Goal: Information Seeking & Learning: Learn about a topic

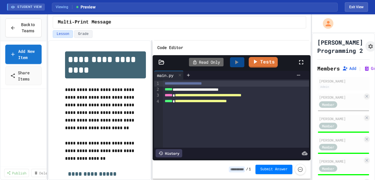
scroll to position [166, 0]
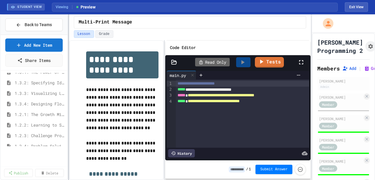
click at [69, 36] on div at bounding box center [68, 96] width 1 height 165
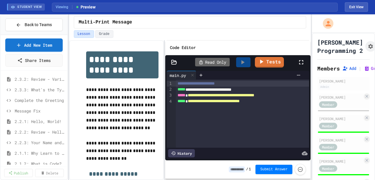
scroll to position [0, 0]
click at [39, 78] on span "2.3.1: Variables and Data Types" at bounding box center [37, 79] width 45 height 6
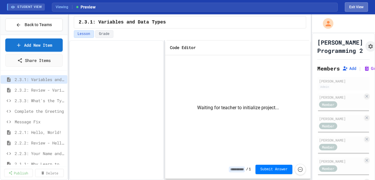
click at [357, 4] on button "Exit View" at bounding box center [356, 6] width 23 height 9
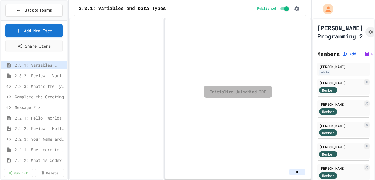
click at [36, 64] on span "2.3.1: Variables and Data Types" at bounding box center [37, 65] width 45 height 6
click at [251, 90] on link "Initialize JuiceMind IDE" at bounding box center [238, 92] width 68 height 12
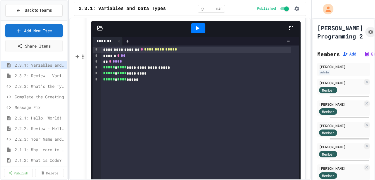
scroll to position [2895, 0]
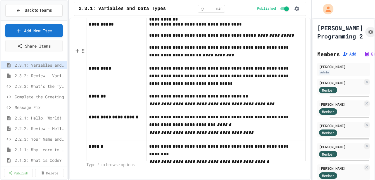
scroll to position [3372, 0]
click at [122, 28] on p "**********" at bounding box center [116, 25] width 55 height 8
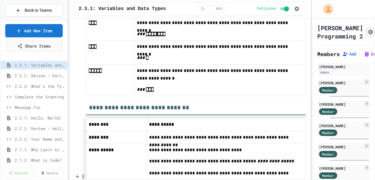
scroll to position [3157, 0]
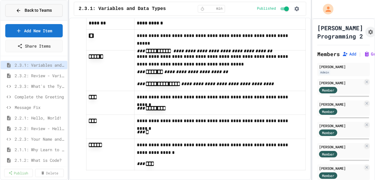
click at [32, 12] on span "Back to Teams" at bounding box center [38, 10] width 27 height 6
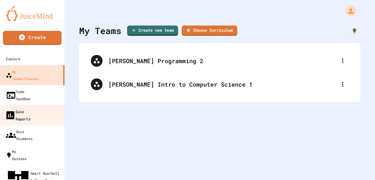
click at [30, 108] on div "Quiz Reports" at bounding box center [17, 115] width 25 height 14
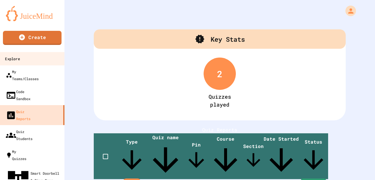
click at [30, 57] on link "Explore" at bounding box center [32, 58] width 67 height 13
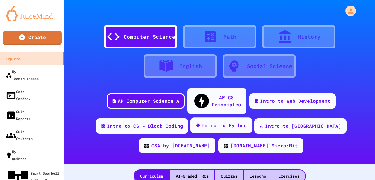
click at [215, 117] on div "Intro to Python" at bounding box center [221, 125] width 62 height 16
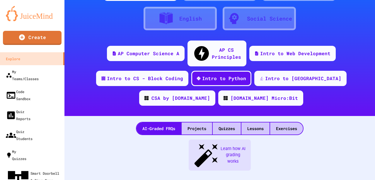
scroll to position [59, 0]
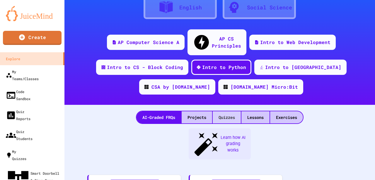
click at [227, 111] on div "Quizzes" at bounding box center [227, 117] width 28 height 12
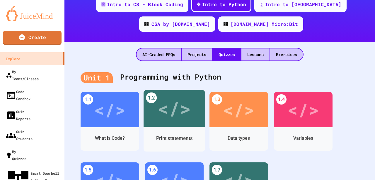
scroll to position [156, 0]
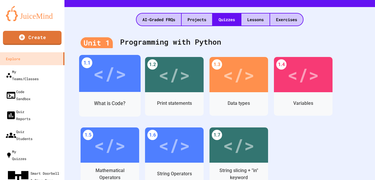
click at [110, 63] on div "</>" at bounding box center [109, 73] width 33 height 28
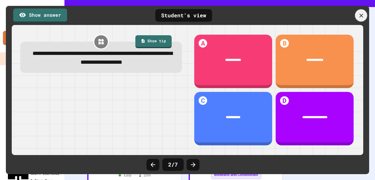
click at [361, 16] on icon at bounding box center [361, 15] width 4 height 4
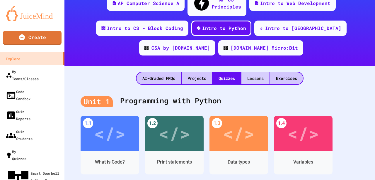
click at [253, 72] on div "Lessons" at bounding box center [256, 78] width 28 height 12
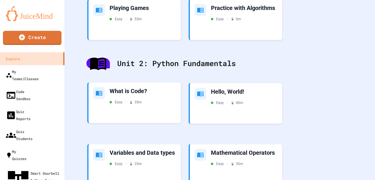
scroll to position [293, 0]
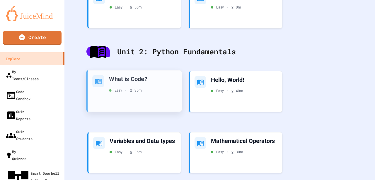
click at [145, 75] on div "What is Code?" at bounding box center [143, 79] width 68 height 8
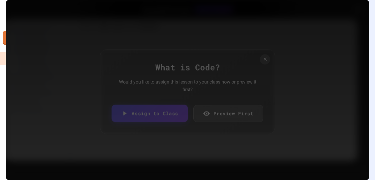
click at [161, 113] on link "Assign to Class" at bounding box center [150, 113] width 76 height 17
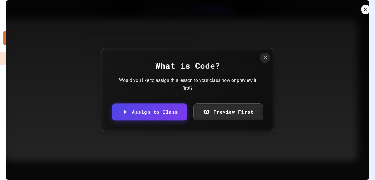
click at [363, 12] on icon at bounding box center [366, 9] width 6 height 6
click at [227, 108] on link "Preview First" at bounding box center [228, 111] width 71 height 17
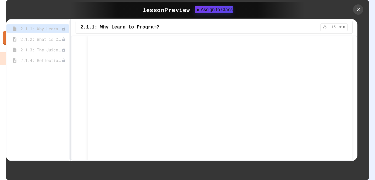
scroll to position [137, 0]
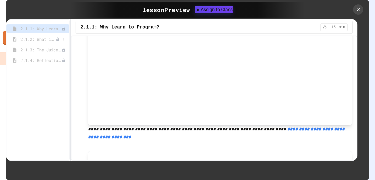
click at [47, 38] on span "2.1.2: What is Code?" at bounding box center [38, 39] width 35 height 6
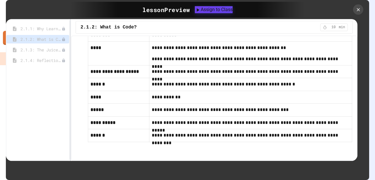
scroll to position [3019, 0]
click at [53, 52] on span "2.1.3: The JuiceMind IDE" at bounding box center [38, 50] width 35 height 6
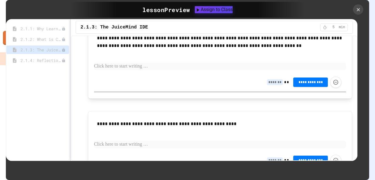
scroll to position [488, 0]
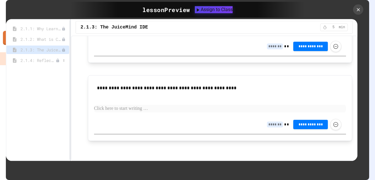
click at [49, 59] on span "2.1.4: Reflection - Evolving Technology" at bounding box center [38, 60] width 35 height 6
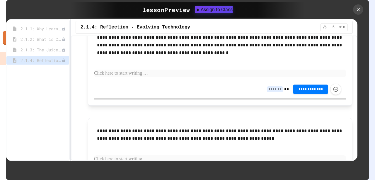
scroll to position [382, 0]
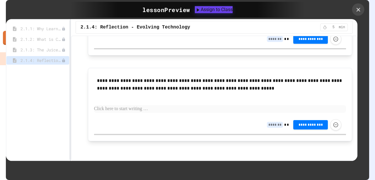
click at [358, 10] on icon at bounding box center [358, 10] width 4 height 4
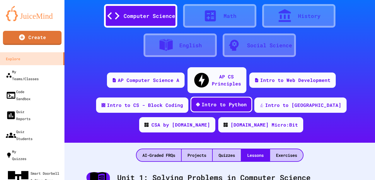
scroll to position [19, 0]
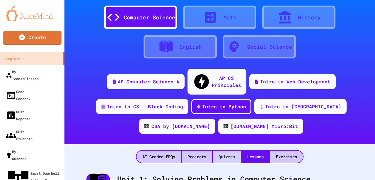
click at [224, 150] on div "Quizzes" at bounding box center [227, 156] width 28 height 12
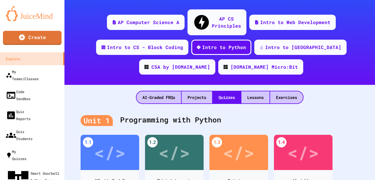
scroll to position [117, 0]
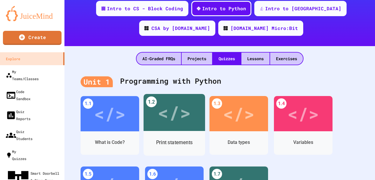
click at [185, 98] on div "</>" at bounding box center [174, 112] width 33 height 28
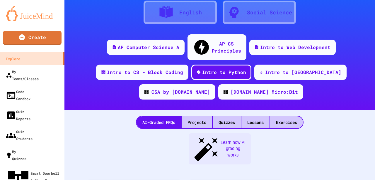
scroll to position [117, 0]
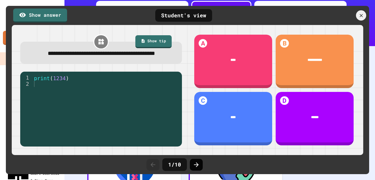
click at [196, 164] on icon at bounding box center [196, 164] width 7 height 7
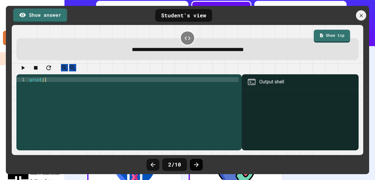
click at [195, 164] on icon at bounding box center [196, 164] width 5 height 5
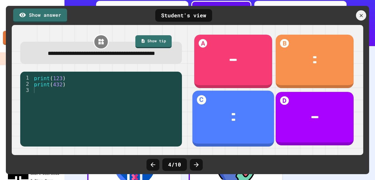
scroll to position [2, 0]
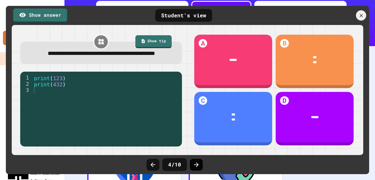
click at [197, 162] on icon at bounding box center [196, 164] width 7 height 7
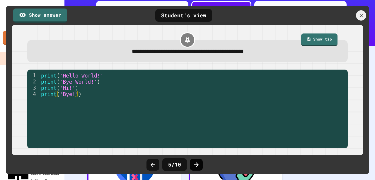
click at [197, 164] on icon at bounding box center [196, 164] width 5 height 5
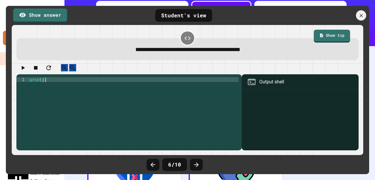
click at [197, 164] on icon at bounding box center [196, 164] width 5 height 5
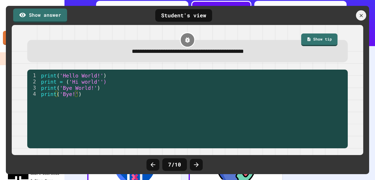
click at [197, 164] on icon at bounding box center [196, 164] width 5 height 5
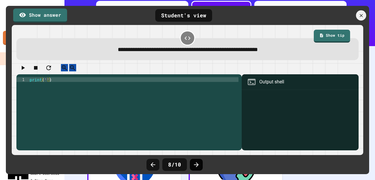
click at [198, 164] on icon at bounding box center [196, 164] width 7 height 7
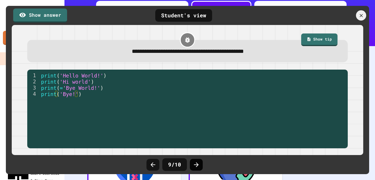
click at [199, 162] on icon at bounding box center [196, 164] width 7 height 7
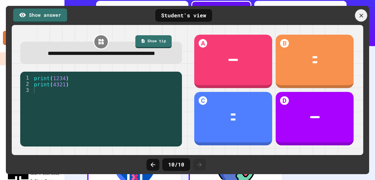
click at [361, 14] on icon at bounding box center [361, 15] width 6 height 6
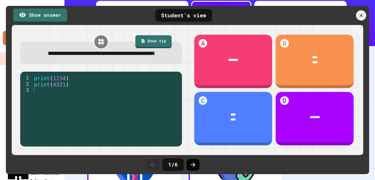
click at [195, 164] on icon at bounding box center [193, 164] width 5 height 5
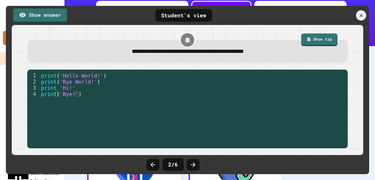
click at [195, 164] on icon at bounding box center [193, 164] width 5 height 5
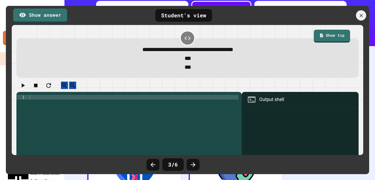
click at [195, 164] on icon at bounding box center [193, 164] width 5 height 5
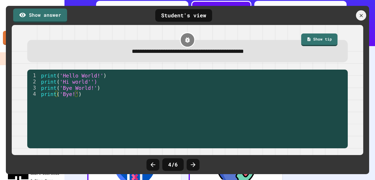
click at [195, 164] on icon at bounding box center [193, 164] width 5 height 5
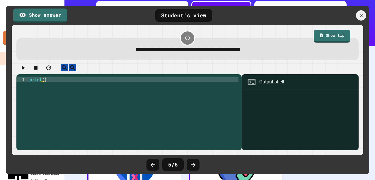
click at [195, 164] on icon at bounding box center [193, 164] width 5 height 5
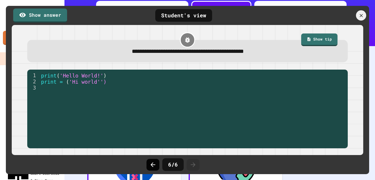
click at [153, 163] on icon at bounding box center [152, 164] width 7 height 7
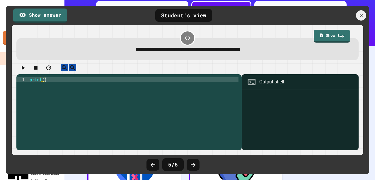
click at [153, 163] on icon at bounding box center [152, 164] width 7 height 7
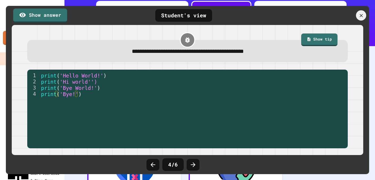
click at [153, 163] on icon at bounding box center [152, 164] width 7 height 7
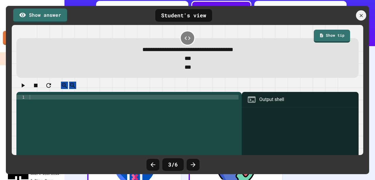
click at [153, 163] on icon at bounding box center [152, 164] width 7 height 7
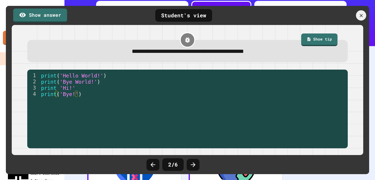
click at [153, 163] on icon at bounding box center [152, 164] width 7 height 7
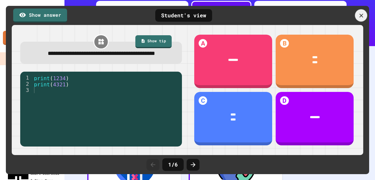
click at [361, 13] on icon at bounding box center [361, 15] width 6 height 6
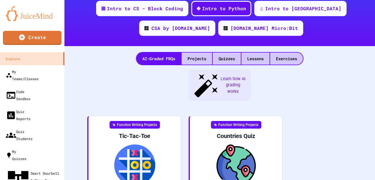
scroll to position [122, 0]
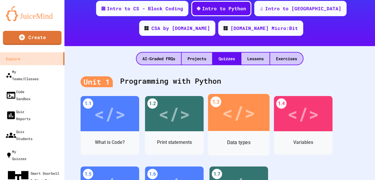
click at [230, 105] on div "</>" at bounding box center [238, 112] width 33 height 28
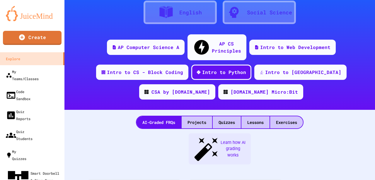
scroll to position [117, 0]
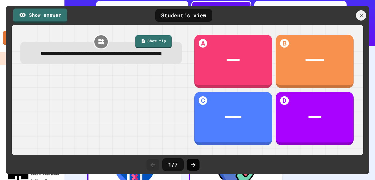
click at [190, 163] on icon at bounding box center [193, 164] width 7 height 7
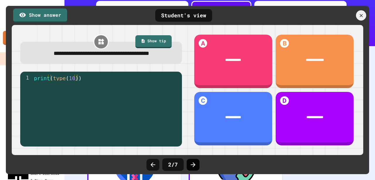
click at [194, 164] on icon at bounding box center [193, 164] width 5 height 5
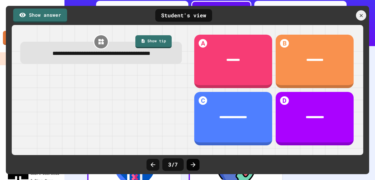
click at [193, 162] on icon at bounding box center [193, 164] width 5 height 5
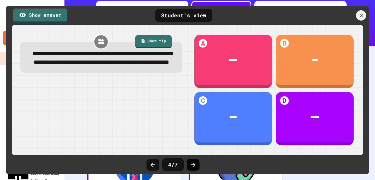
click at [194, 164] on icon at bounding box center [193, 164] width 5 height 5
click at [193, 163] on icon at bounding box center [193, 164] width 7 height 7
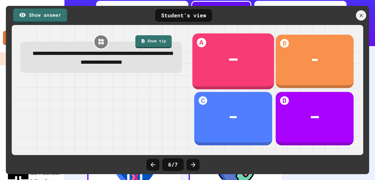
click at [235, 61] on span "*******" at bounding box center [233, 60] width 9 height 4
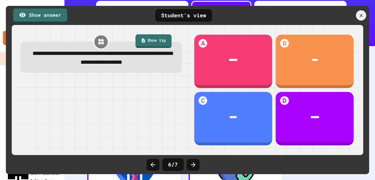
click at [156, 39] on link "Show tip" at bounding box center [153, 40] width 36 height 13
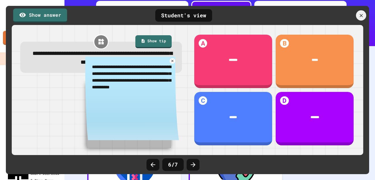
click at [69, 111] on div at bounding box center [101, 113] width 162 height 66
click at [362, 14] on icon at bounding box center [361, 15] width 4 height 4
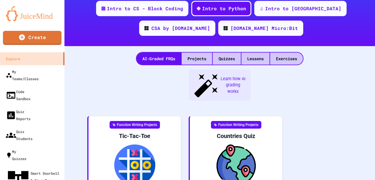
scroll to position [238, 0]
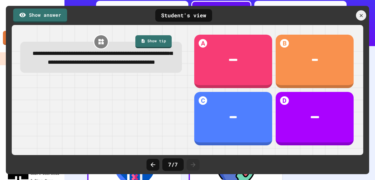
scroll to position [237, 0]
click at [152, 42] on link "Show tip" at bounding box center [153, 40] width 37 height 13
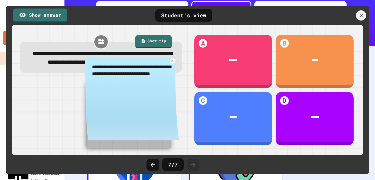
click at [52, 109] on div at bounding box center [101, 113] width 162 height 66
click at [361, 13] on icon at bounding box center [361, 15] width 6 height 6
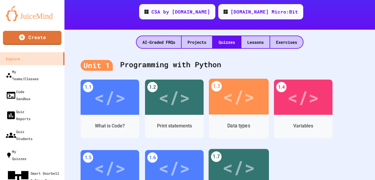
scroll to position [117, 0]
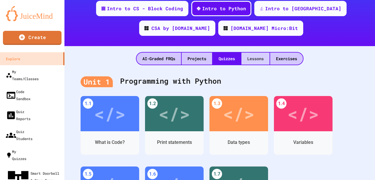
click at [256, 52] on div "Lessons" at bounding box center [256, 58] width 28 height 12
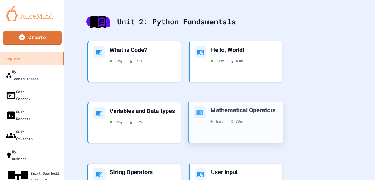
scroll to position [332, 0]
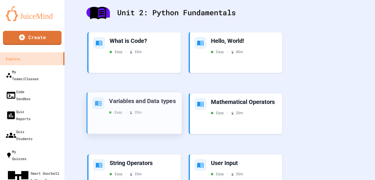
click at [140, 97] on div "Variables and Data types" at bounding box center [143, 101] width 68 height 8
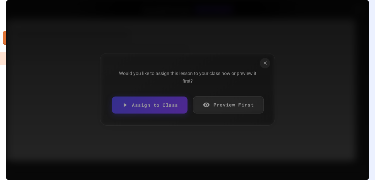
click at [219, 106] on link "Preview First" at bounding box center [228, 104] width 71 height 17
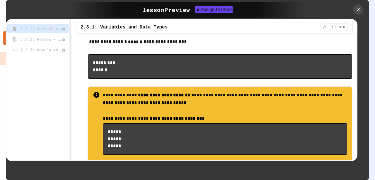
scroll to position [2228, 0]
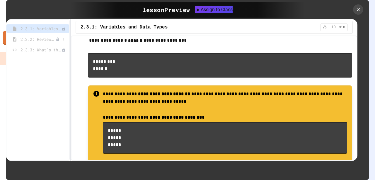
click at [38, 38] on span "2.3.2: Review - Variables and Data Types" at bounding box center [38, 39] width 35 height 6
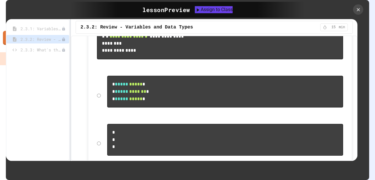
scroll to position [567, 0]
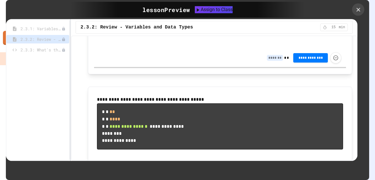
click at [358, 10] on icon at bounding box center [358, 9] width 6 height 6
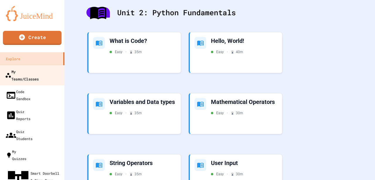
click at [37, 71] on div "My Teams/Classes" at bounding box center [22, 75] width 34 height 14
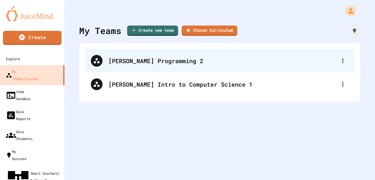
click at [152, 64] on div "[PERSON_NAME] Programming 2" at bounding box center [222, 60] width 229 height 9
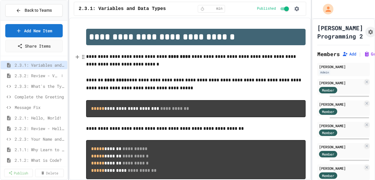
click at [43, 74] on span "2.3.2: Review - Variables and Data Types" at bounding box center [37, 75] width 45 height 6
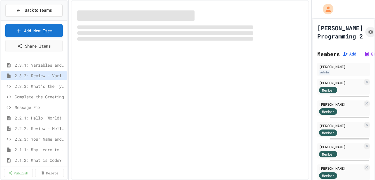
select select "***"
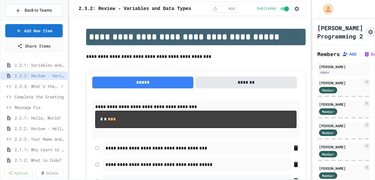
click at [43, 85] on span "2.3.3: What's the Type?" at bounding box center [37, 86] width 45 height 6
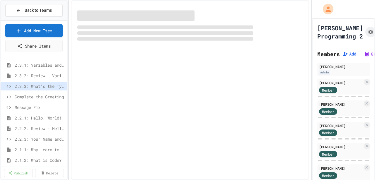
select select "*******"
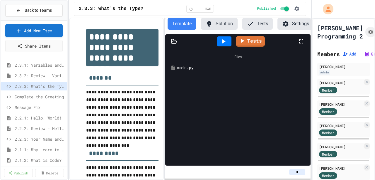
scroll to position [0, 1]
click at [49, 64] on span "2.3.1: Variables and Data Types" at bounding box center [37, 65] width 45 height 6
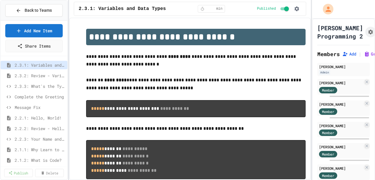
click at [43, 75] on span "2.3.2: Review - Variables and Data Types" at bounding box center [40, 75] width 50 height 6
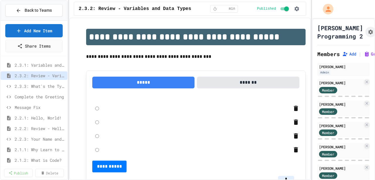
click at [43, 84] on span "2.3.3: What's the Type?" at bounding box center [40, 86] width 50 height 6
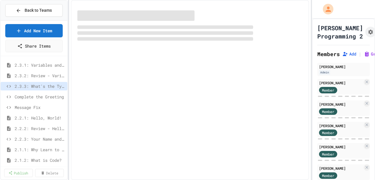
select select "*******"
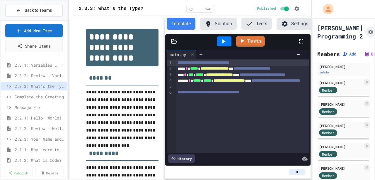
click at [41, 65] on span "2.3.1: Variables and Data Types" at bounding box center [37, 65] width 45 height 6
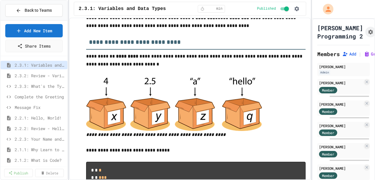
scroll to position [217, 0]
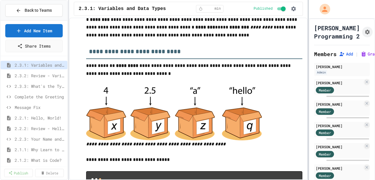
click at [308, 45] on div at bounding box center [308, 90] width 1 height 180
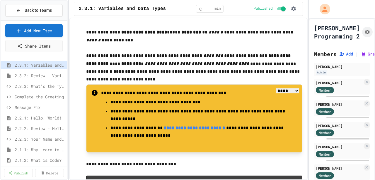
scroll to position [1642, 0]
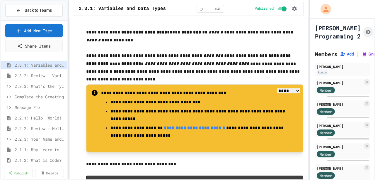
click at [307, 103] on div "**********" at bounding box center [187, 90] width 375 height 180
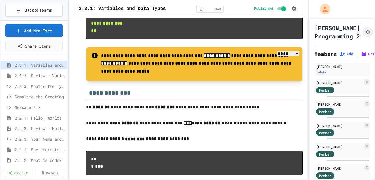
scroll to position [2232, 0]
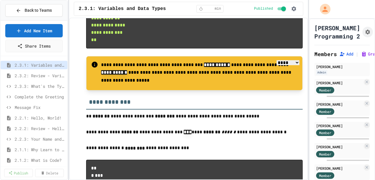
click at [309, 127] on div "**********" at bounding box center [187, 90] width 375 height 180
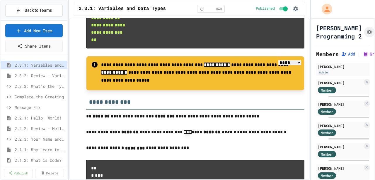
click at [299, 109] on h3 "**********" at bounding box center [195, 99] width 219 height 19
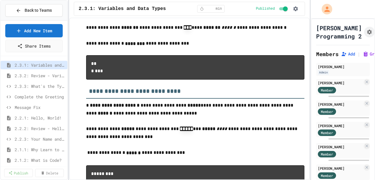
scroll to position [2331, 0]
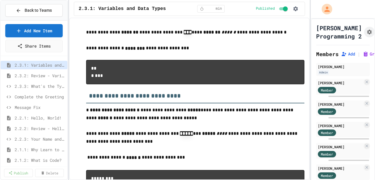
click at [308, 129] on div "**********" at bounding box center [187, 90] width 375 height 180
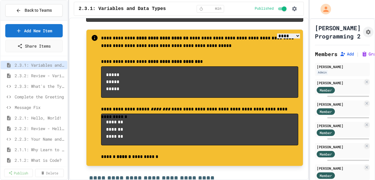
scroll to position [2531, 0]
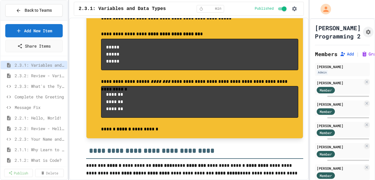
click at [305, 110] on div "**********" at bounding box center [189, 99] width 240 height 162
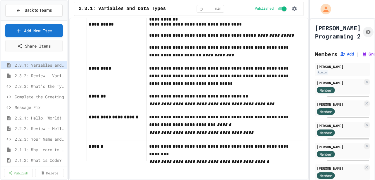
scroll to position [3411, 0]
click at [22, 75] on span "2.3.2: Review - Variables and Data Types" at bounding box center [37, 75] width 45 height 6
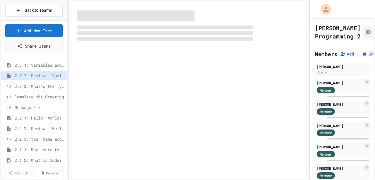
select select "***"
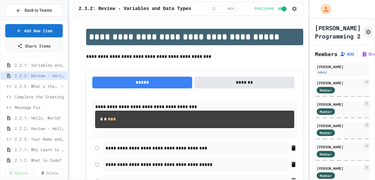
click at [16, 85] on span "2.3.3: What's the Type?" at bounding box center [37, 86] width 45 height 6
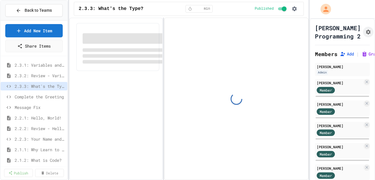
select select "*******"
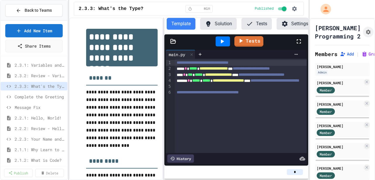
scroll to position [0, 2]
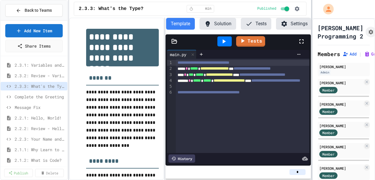
click at [311, 97] on div at bounding box center [311, 90] width 1 height 180
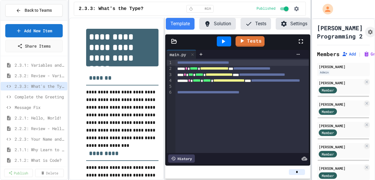
scroll to position [0, 1]
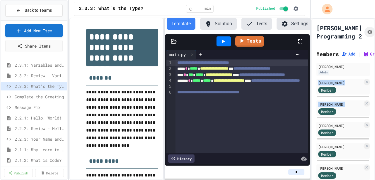
drag, startPoint x: 373, startPoint y: 97, endPoint x: 374, endPoint y: 127, distance: 29.9
click at [374, 127] on div "[PERSON_NAME] Programming 2 Members Add | Grades [PERSON_NAME] Admin [PERSON_NA…" at bounding box center [343, 98] width 64 height 161
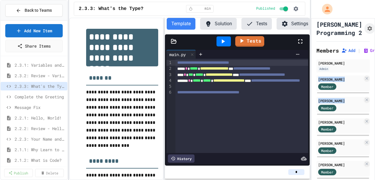
scroll to position [0, 0]
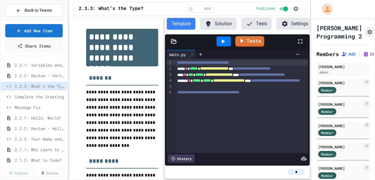
drag, startPoint x: 159, startPoint y: 56, endPoint x: 160, endPoint y: 70, distance: 14.4
click at [160, 70] on div "**********" at bounding box center [116, 99] width 95 height 162
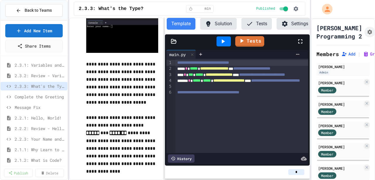
scroll to position [548, 0]
click at [220, 23] on button "Solution" at bounding box center [218, 24] width 37 height 12
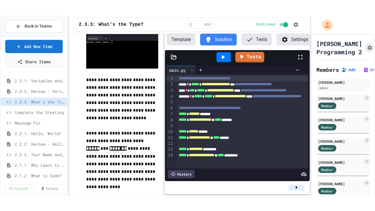
scroll to position [0, 1]
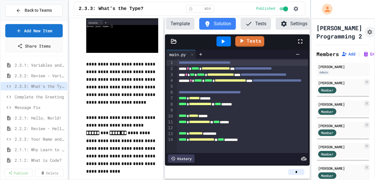
click at [185, 23] on button "Template" at bounding box center [180, 24] width 29 height 12
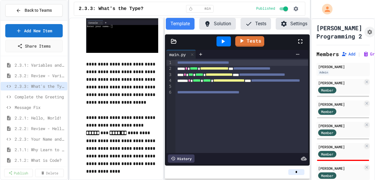
click at [217, 25] on button "Solution" at bounding box center [217, 24] width 37 height 12
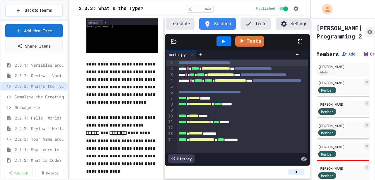
click at [299, 44] on icon at bounding box center [300, 41] width 7 height 7
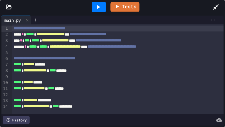
click at [216, 6] on icon at bounding box center [216, 7] width 6 height 6
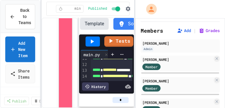
scroll to position [1487, 0]
click at [135, 50] on div "**********" at bounding box center [112, 54] width 225 height 108
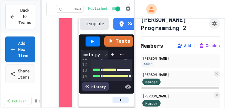
scroll to position [0, 0]
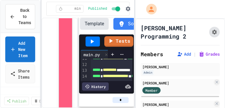
click at [212, 30] on icon "Assignment Settings" at bounding box center [215, 32] width 6 height 6
click at [212, 32] on icon "Assignment Settings" at bounding box center [214, 32] width 5 height 5
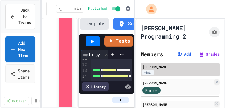
drag, startPoint x: 136, startPoint y: 62, endPoint x: 189, endPoint y: 65, distance: 53.4
click at [189, 65] on div "[PERSON_NAME] Admin" at bounding box center [180, 69] width 79 height 13
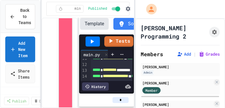
click at [122, 32] on div "Template Solution Tests Settings" at bounding box center [152, 26] width 149 height 16
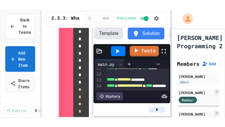
scroll to position [697, 0]
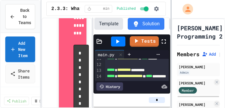
click at [172, 23] on div at bounding box center [171, 54] width 1 height 108
click at [164, 43] on icon at bounding box center [163, 41] width 7 height 7
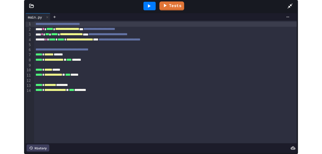
scroll to position [0, 1]
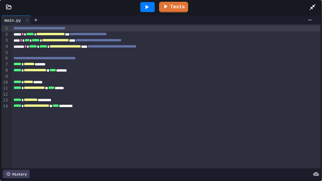
click at [132, 74] on div at bounding box center [166, 76] width 308 height 6
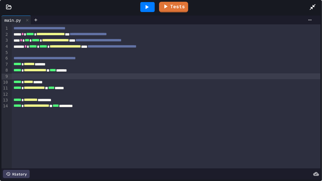
click at [313, 7] on icon at bounding box center [312, 7] width 6 height 6
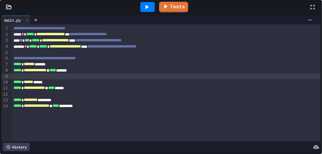
scroll to position [379, 0]
